Goal: Task Accomplishment & Management: Complete application form

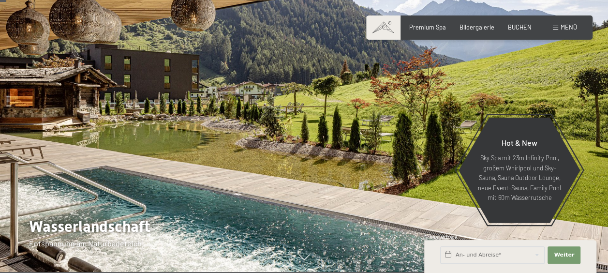
click at [416, 137] on div at bounding box center [456, 114] width 304 height 315
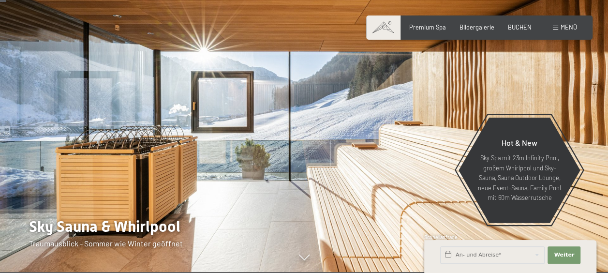
click at [416, 137] on div at bounding box center [456, 114] width 304 height 315
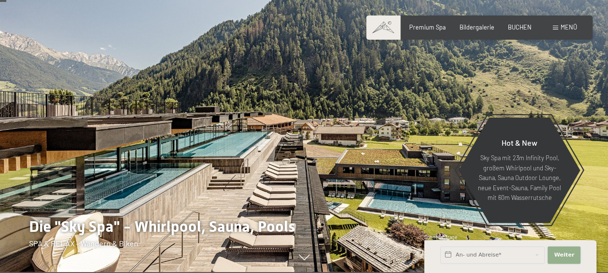
click at [560, 257] on span "Weiter" at bounding box center [564, 255] width 20 height 8
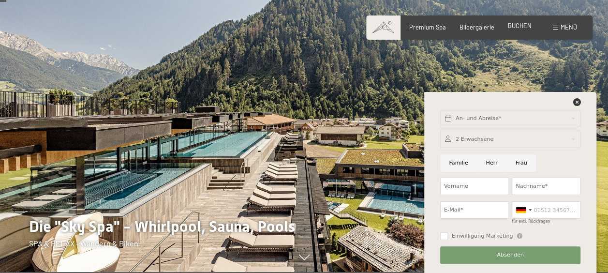
click at [514, 28] on span "BUCHEN" at bounding box center [520, 26] width 24 height 8
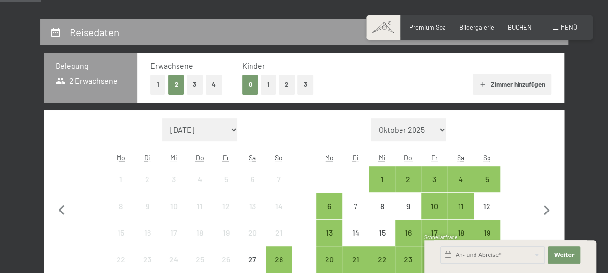
scroll to position [232, 0]
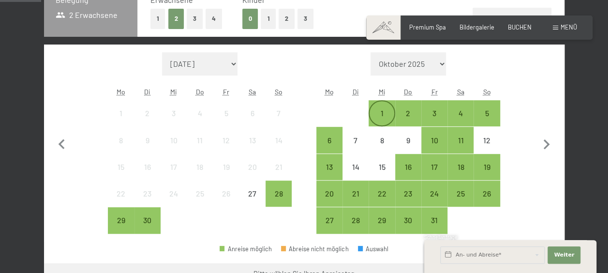
click at [387, 118] on div "1" at bounding box center [382, 121] width 24 height 24
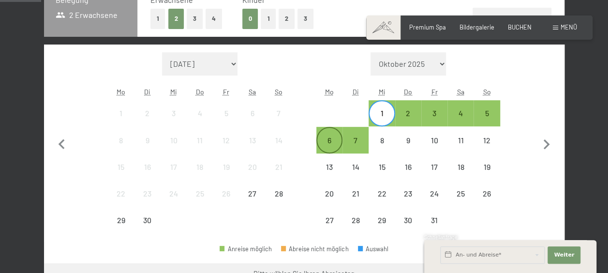
click at [333, 139] on div "6" at bounding box center [330, 149] width 24 height 24
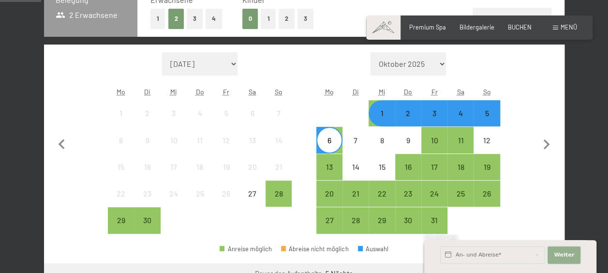
click at [562, 252] on span "Weiter" at bounding box center [564, 255] width 20 height 8
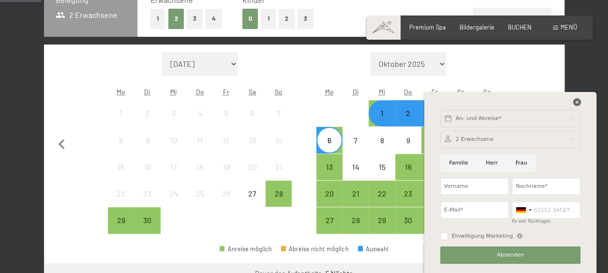
click at [575, 102] on icon at bounding box center [577, 102] width 8 height 8
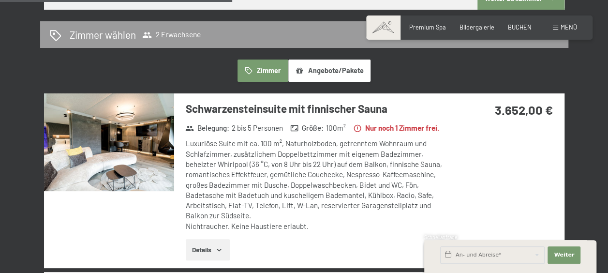
scroll to position [509, 0]
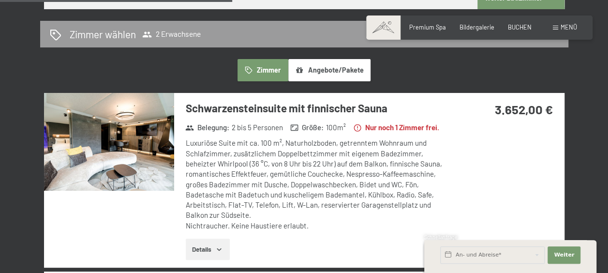
click at [303, 230] on div "Luxuriöse Suite mit ca. 100 m², Naturholzboden, getrenntem Wohnraum und Schlafz…" at bounding box center [317, 184] width 262 height 93
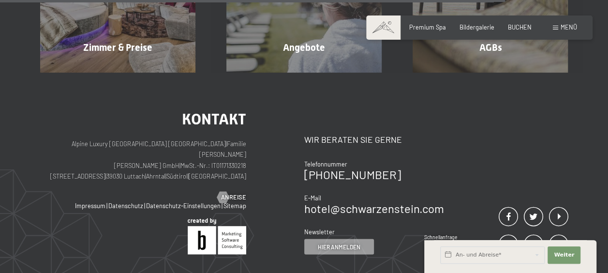
scroll to position [1058, 0]
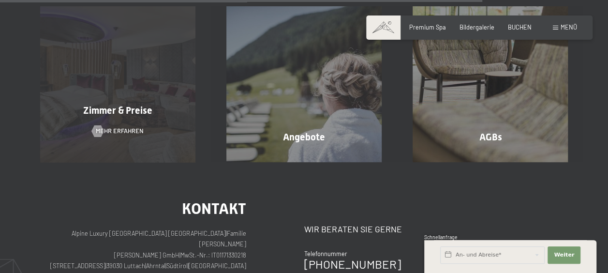
click at [105, 155] on div "Zimmer & Preise Mehr erfahren" at bounding box center [118, 83] width 186 height 155
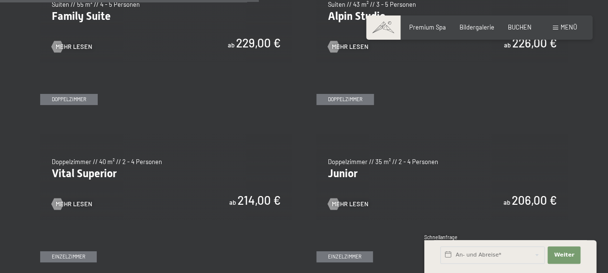
scroll to position [1059, 0]
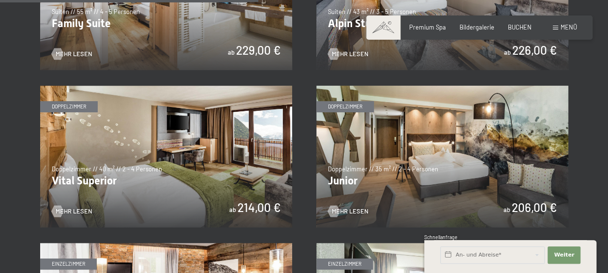
click at [403, 169] on img at bounding box center [443, 157] width 252 height 142
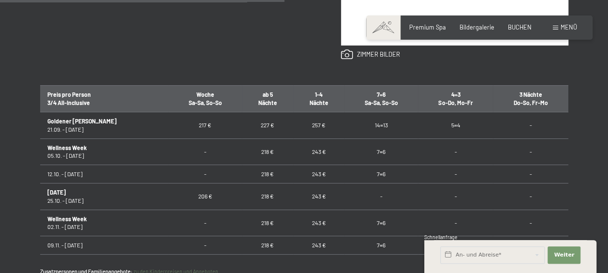
scroll to position [0, 0]
click at [248, 115] on td "227 €" at bounding box center [267, 125] width 51 height 27
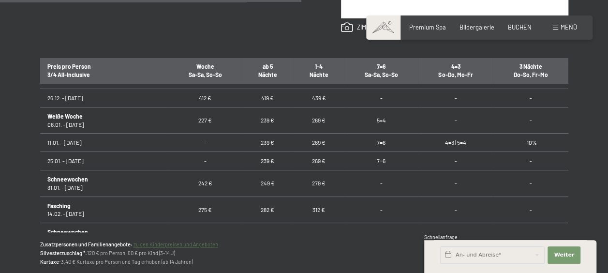
scroll to position [595, 0]
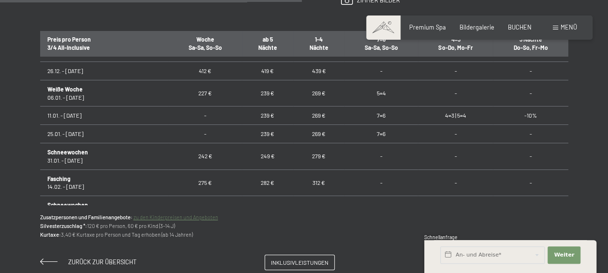
click at [246, 229] on p "Zusatzpersonen und Familienangebote: zu den Kinderpreisen und Angeboten Silvest…" at bounding box center [304, 226] width 529 height 26
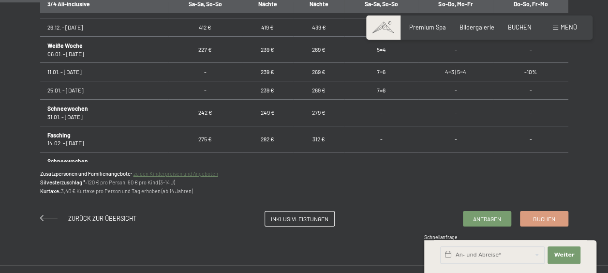
scroll to position [639, 0]
click at [294, 213] on span "Inklusivleistungen" at bounding box center [300, 217] width 58 height 8
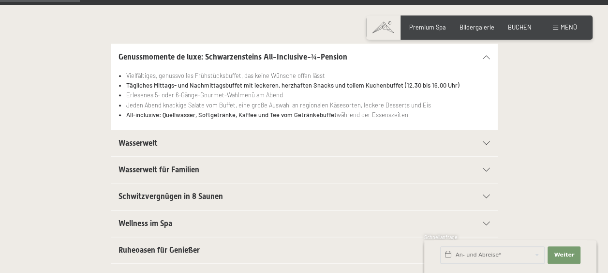
scroll to position [200, 0]
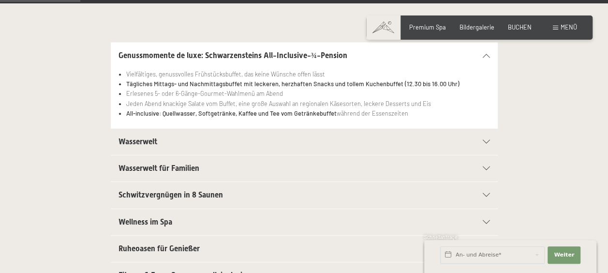
click at [294, 213] on div "Wellness im Spa" at bounding box center [305, 222] width 372 height 26
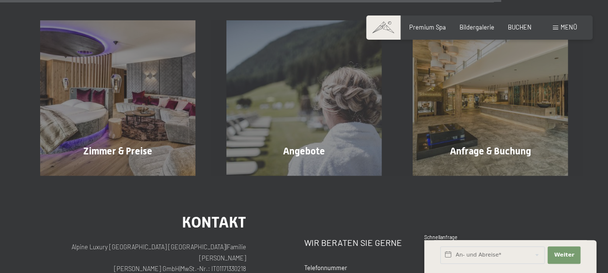
scroll to position [1290, 0]
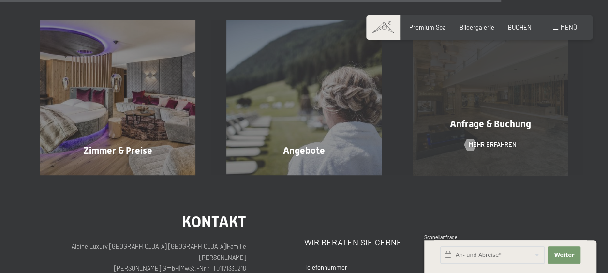
click at [501, 122] on span "Anfrage & Buchung" at bounding box center [490, 124] width 81 height 12
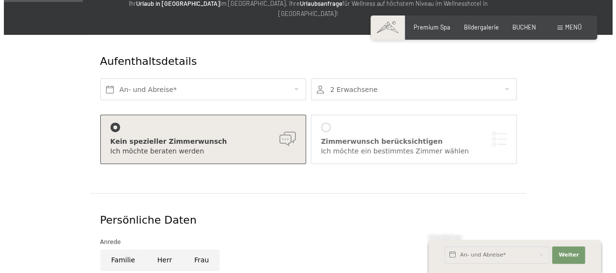
scroll to position [113, 0]
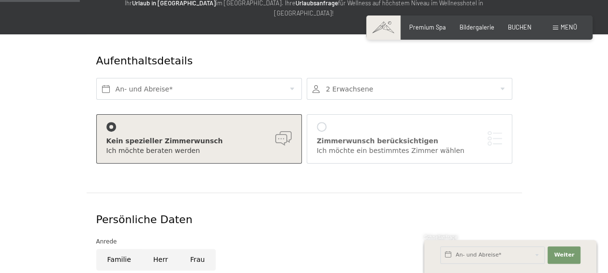
click at [379, 122] on div "Zimmerwunsch berücksichtigen Ich möchte ein bestimmtes Zimmer wählen" at bounding box center [409, 138] width 185 height 33
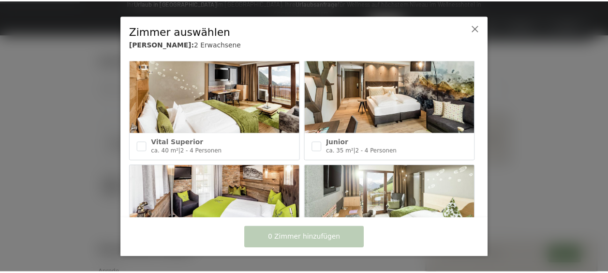
scroll to position [439, 0]
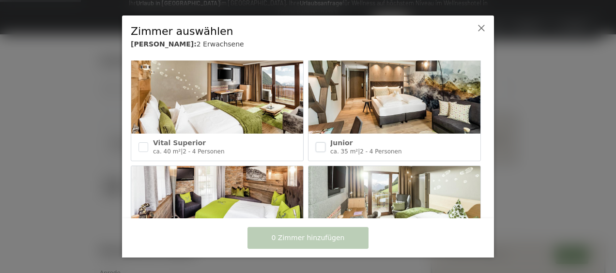
click at [319, 142] on input "checkbox" at bounding box center [321, 147] width 10 height 10
checkbox input "true"
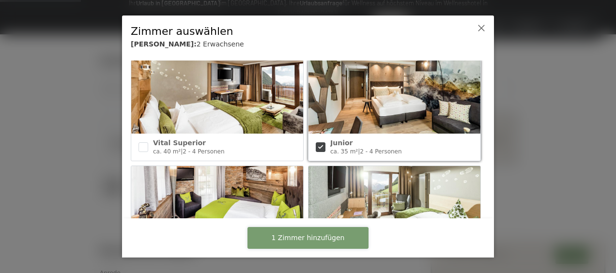
click at [300, 237] on span "1 Zimmer hinzufügen" at bounding box center [308, 238] width 73 height 10
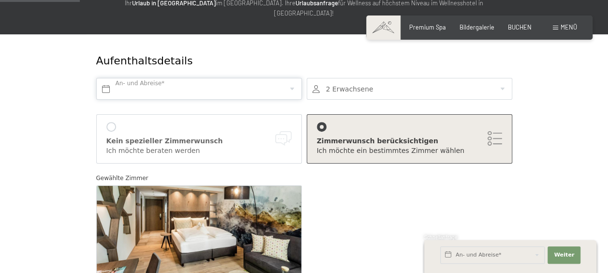
click at [155, 78] on input "text" at bounding box center [199, 89] width 206 height 22
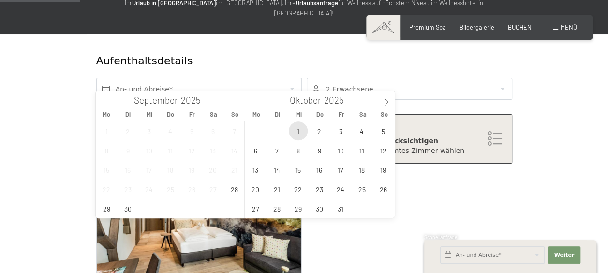
click at [297, 135] on span "1" at bounding box center [298, 131] width 19 height 19
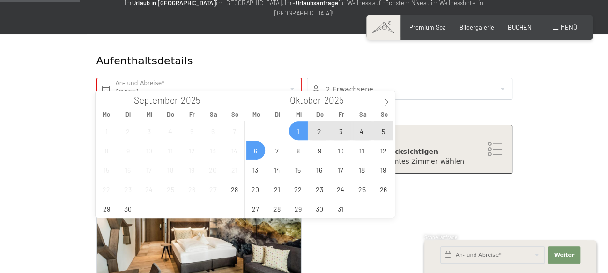
click at [263, 148] on span "6" at bounding box center [255, 150] width 19 height 19
type input "Mi. 01.10.2025 - Mo. 06.10.2025"
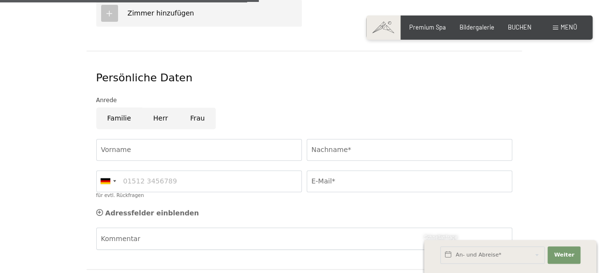
scroll to position [444, 0]
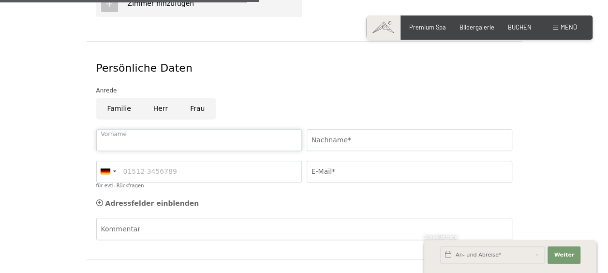
click at [231, 129] on input "Vorname" at bounding box center [199, 140] width 206 height 22
type input "Ines"
type input "Fath"
type input "015205780197"
type input "ines-fath@web.de"
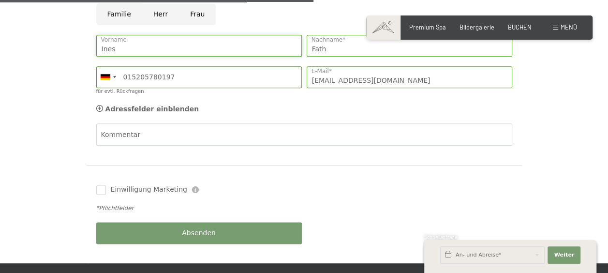
scroll to position [539, 0]
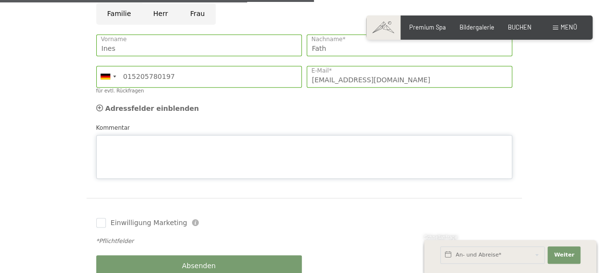
click at [144, 123] on div "Kommentar" at bounding box center [304, 151] width 416 height 56
type textarea "g"
type textarea "H"
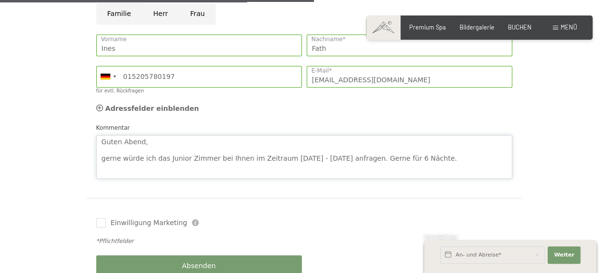
scroll to position [0, 0]
type textarea "Guten Abend, gerne würde ich das Junior Zimmer bei Ihnen im Zeitraum 01.10. - 1…"
click at [174, 255] on div "Absenden" at bounding box center [199, 265] width 211 height 31
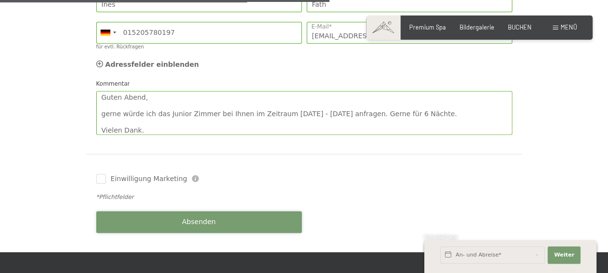
scroll to position [584, 0]
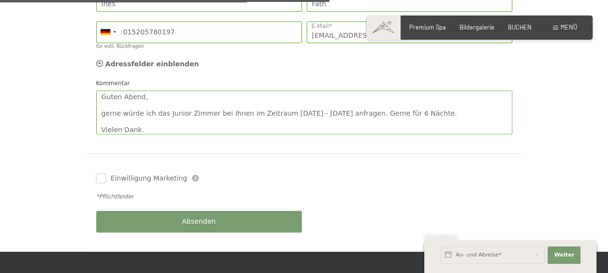
click at [101, 173] on input "Einwilligung Marketing" at bounding box center [101, 178] width 10 height 10
checkbox input "true"
click at [142, 211] on button "Absenden" at bounding box center [199, 222] width 206 height 22
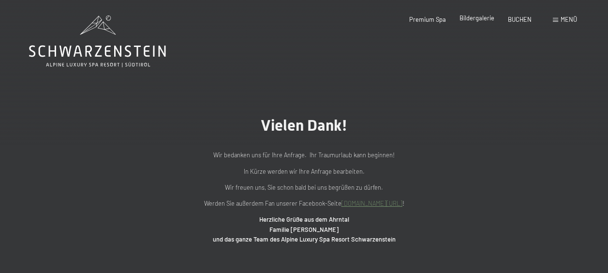
click at [477, 20] on span "Bildergalerie" at bounding box center [477, 18] width 35 height 8
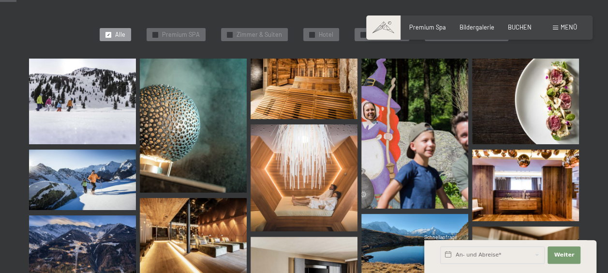
scroll to position [240, 0]
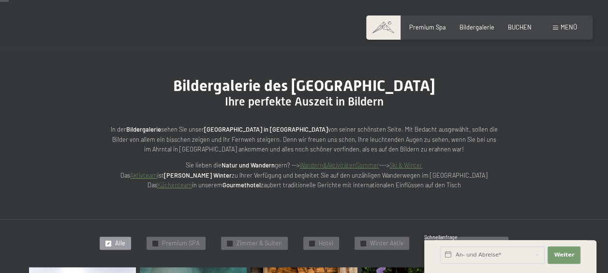
scroll to position [0, 0]
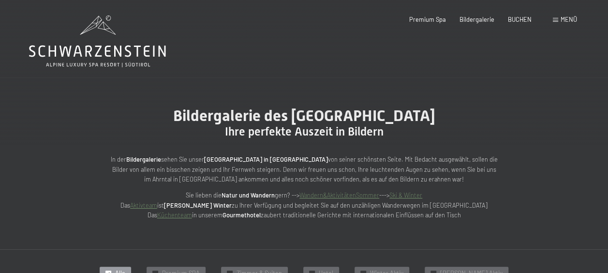
click at [96, 49] on icon at bounding box center [97, 41] width 137 height 52
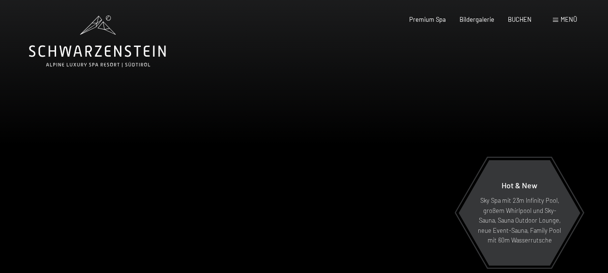
click at [463, 142] on div at bounding box center [456, 157] width 304 height 315
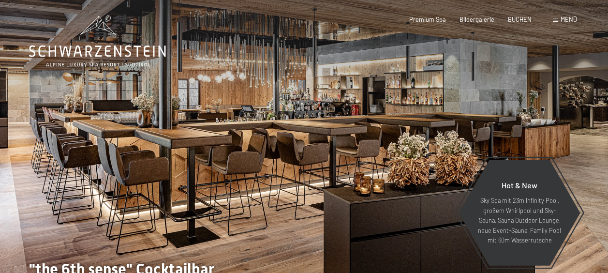
click at [463, 142] on div at bounding box center [456, 157] width 304 height 315
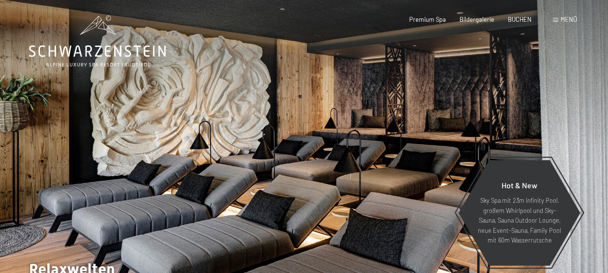
click at [463, 142] on div at bounding box center [456, 157] width 304 height 315
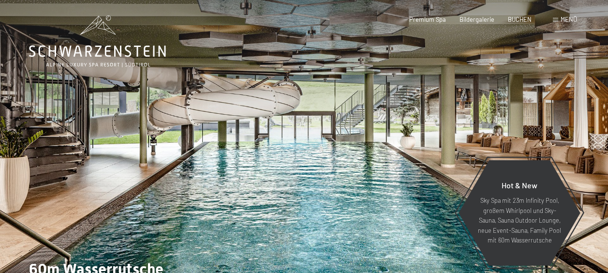
click at [463, 142] on div at bounding box center [456, 157] width 304 height 315
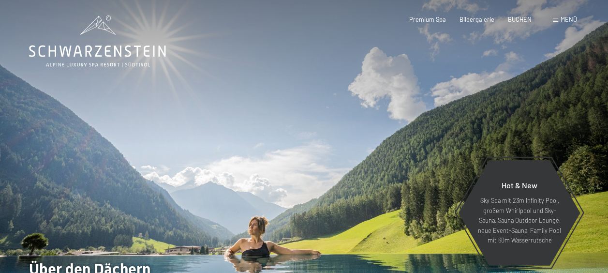
click at [463, 142] on div at bounding box center [456, 157] width 304 height 315
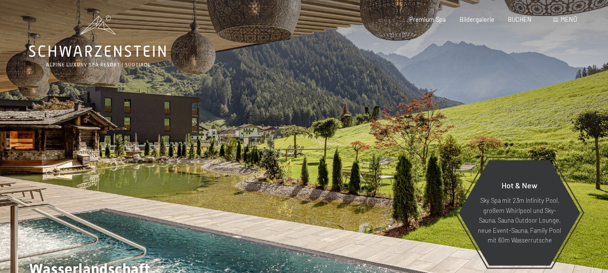
click at [463, 142] on div at bounding box center [456, 157] width 304 height 315
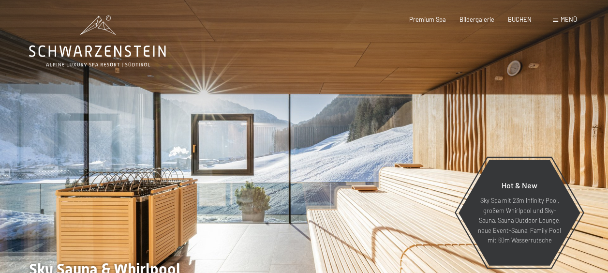
click at [463, 142] on div at bounding box center [456, 157] width 304 height 315
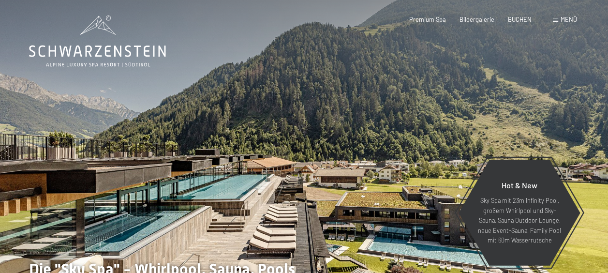
drag, startPoint x: 266, startPoint y: 123, endPoint x: 283, endPoint y: 71, distance: 55.6
click at [283, 71] on div at bounding box center [152, 157] width 304 height 315
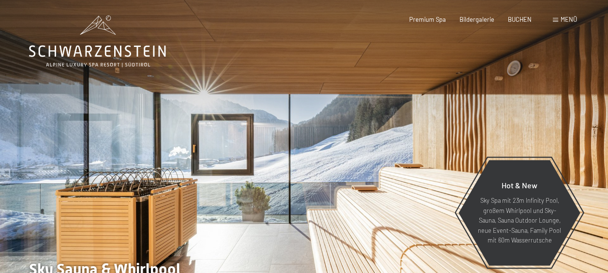
click at [132, 129] on div at bounding box center [152, 157] width 304 height 315
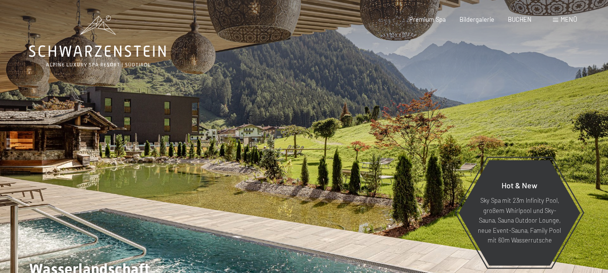
click at [62, 140] on div at bounding box center [152, 157] width 304 height 315
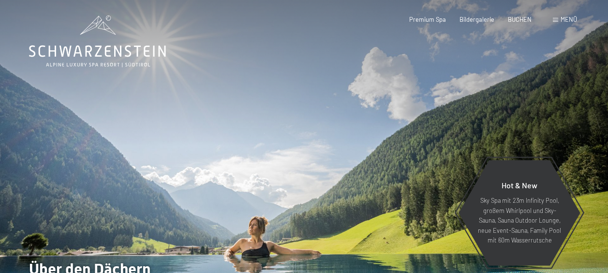
click at [62, 140] on div at bounding box center [152, 157] width 304 height 315
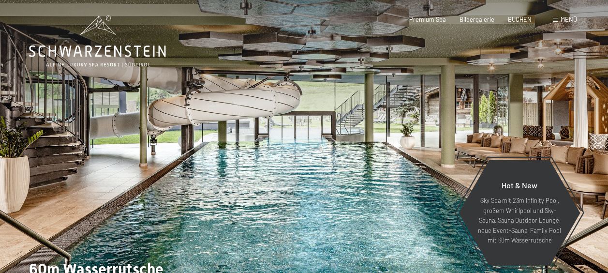
click at [62, 140] on div at bounding box center [152, 157] width 304 height 315
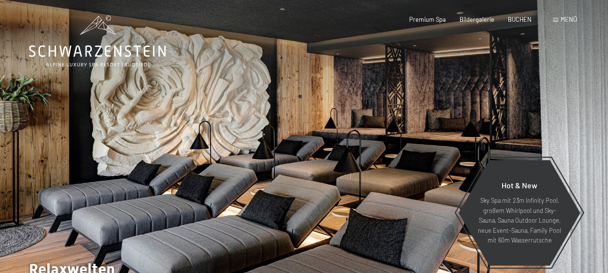
click at [62, 140] on div at bounding box center [152, 157] width 304 height 315
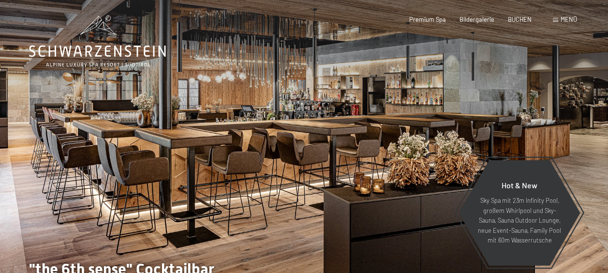
click at [62, 140] on div at bounding box center [152, 157] width 304 height 315
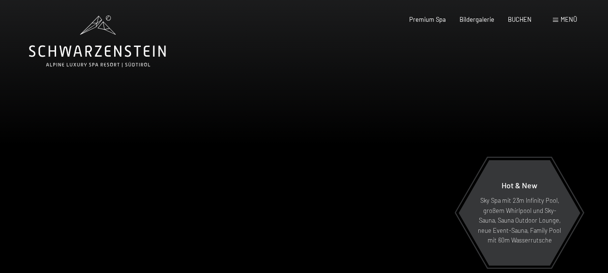
click at [565, 20] on span "Menü" at bounding box center [569, 19] width 16 height 8
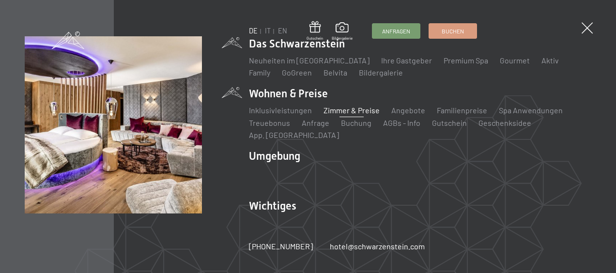
click at [338, 115] on link "Zimmer & Preise" at bounding box center [351, 110] width 56 height 9
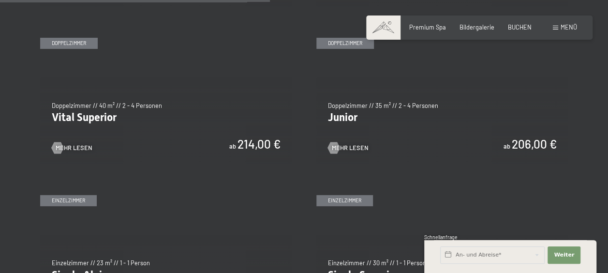
scroll to position [1107, 0]
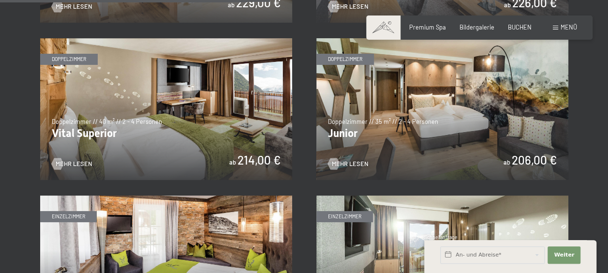
click at [378, 123] on img at bounding box center [443, 109] width 252 height 142
